Goal: Find specific page/section: Find specific page/section

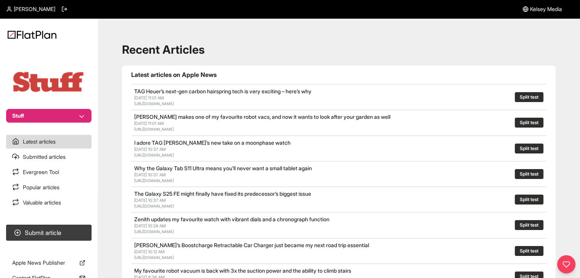
click at [41, 115] on button "Stuff" at bounding box center [48, 116] width 85 height 14
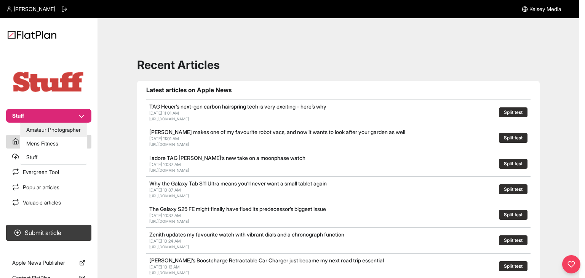
click at [46, 132] on button "Amateur Photographer" at bounding box center [53, 130] width 67 height 14
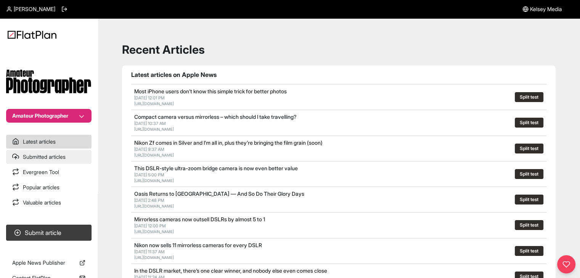
click at [53, 157] on link "Submitted articles" at bounding box center [48, 157] width 85 height 14
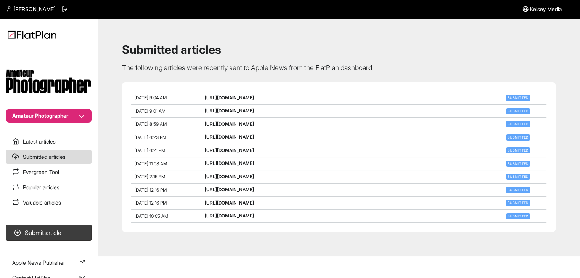
click at [448, 56] on div "Submitted articles The following articles were recently sent to Apple News from…" at bounding box center [339, 137] width 464 height 220
click at [40, 159] on link "Submitted articles" at bounding box center [48, 157] width 85 height 14
